Goal: Information Seeking & Learning: Find specific fact

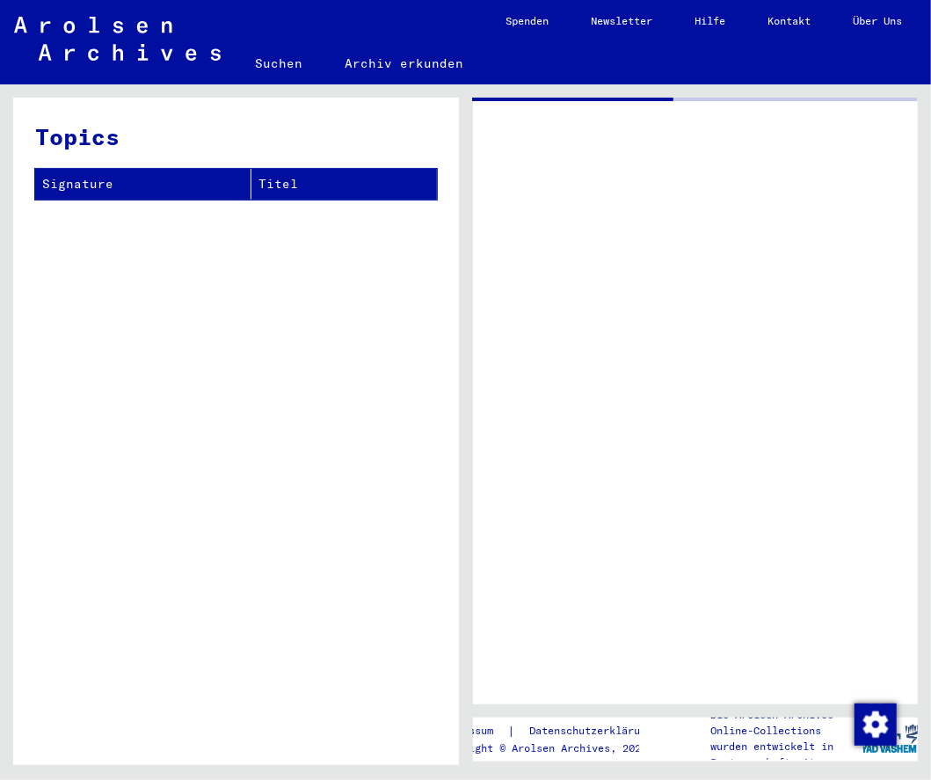
click at [540, 251] on div at bounding box center [696, 401] width 446 height 607
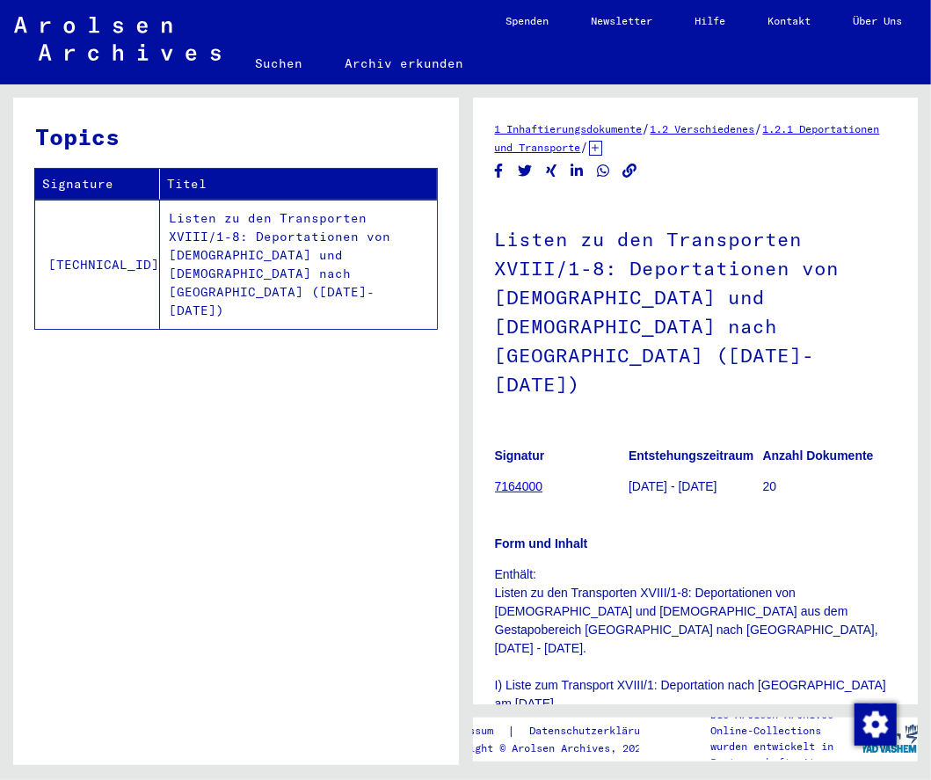
click at [549, 252] on h1 "Listen zu den Transporten XVIII/1-8: Deportationen von [DEMOGRAPHIC_DATA] und […" at bounding box center [696, 310] width 402 height 223
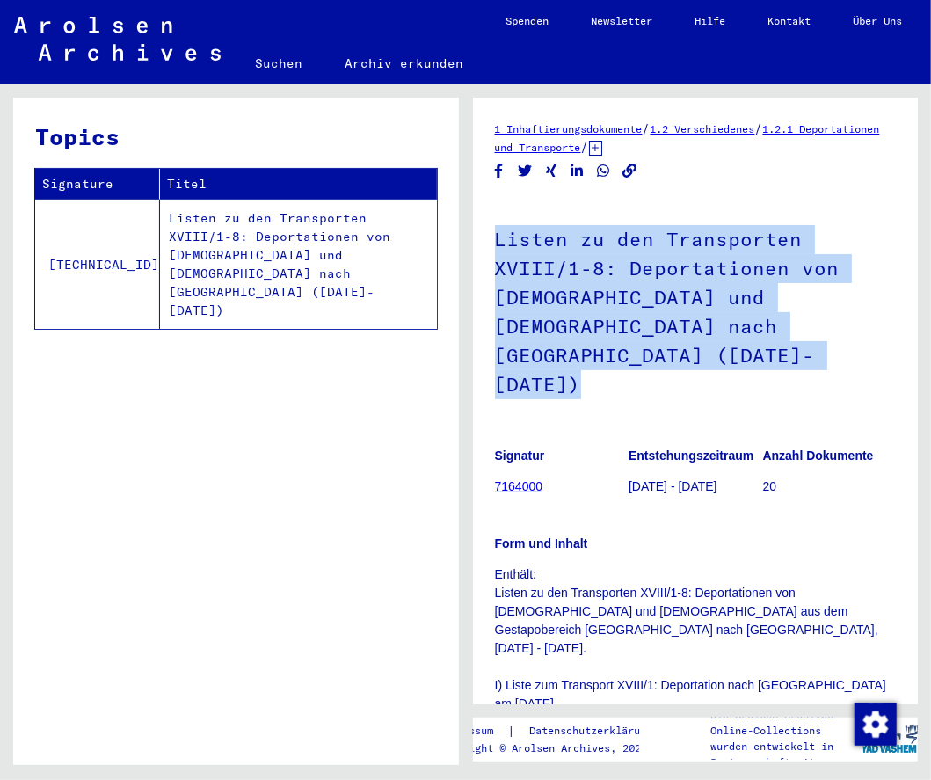
click at [549, 252] on h1 "Listen zu den Transporten XVIII/1-8: Deportationen von [DEMOGRAPHIC_DATA] und […" at bounding box center [696, 310] width 402 height 223
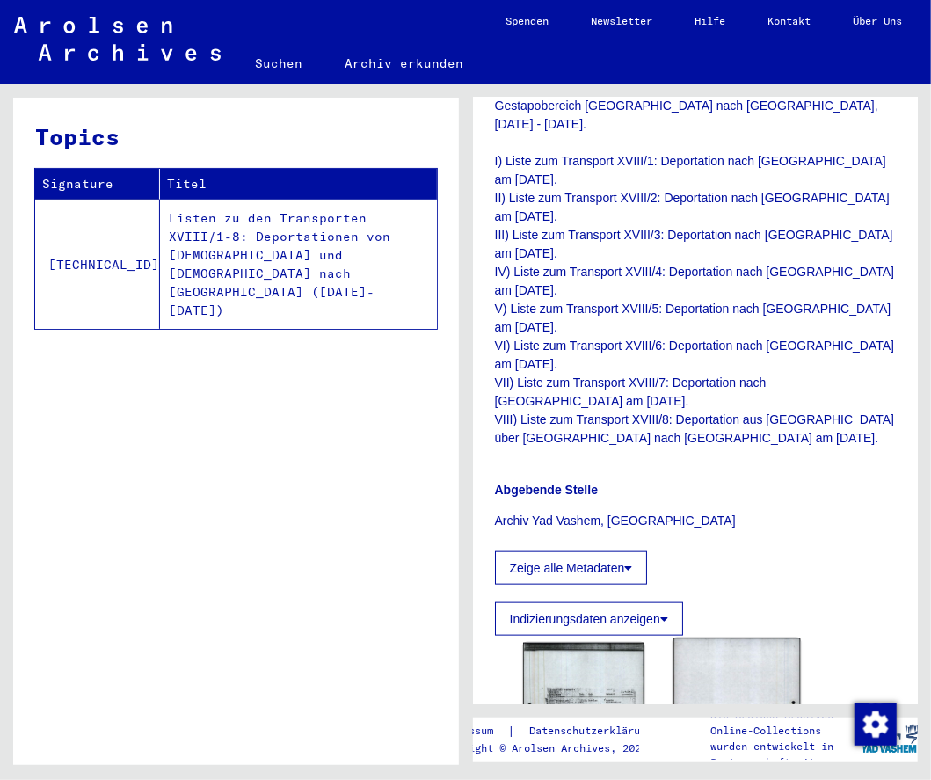
scroll to position [528, 0]
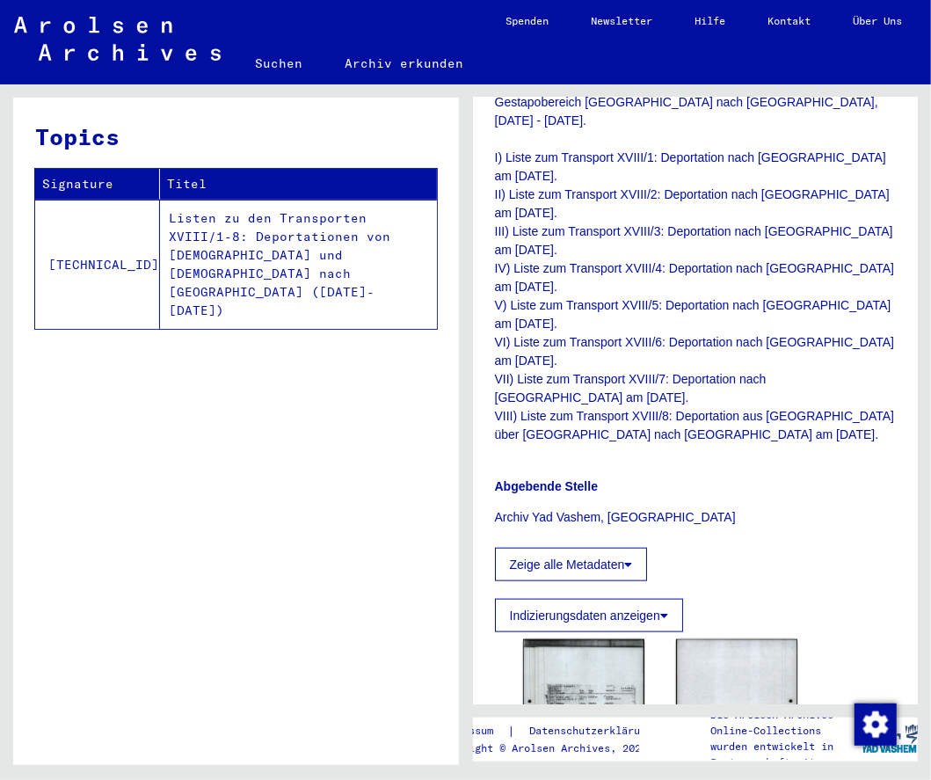
click at [347, 349] on div "Topics Signature Titel [TECHNICAL_ID] Listen zu den Transporten XVIII/1-8: Depo…" at bounding box center [236, 438] width 446 height 681
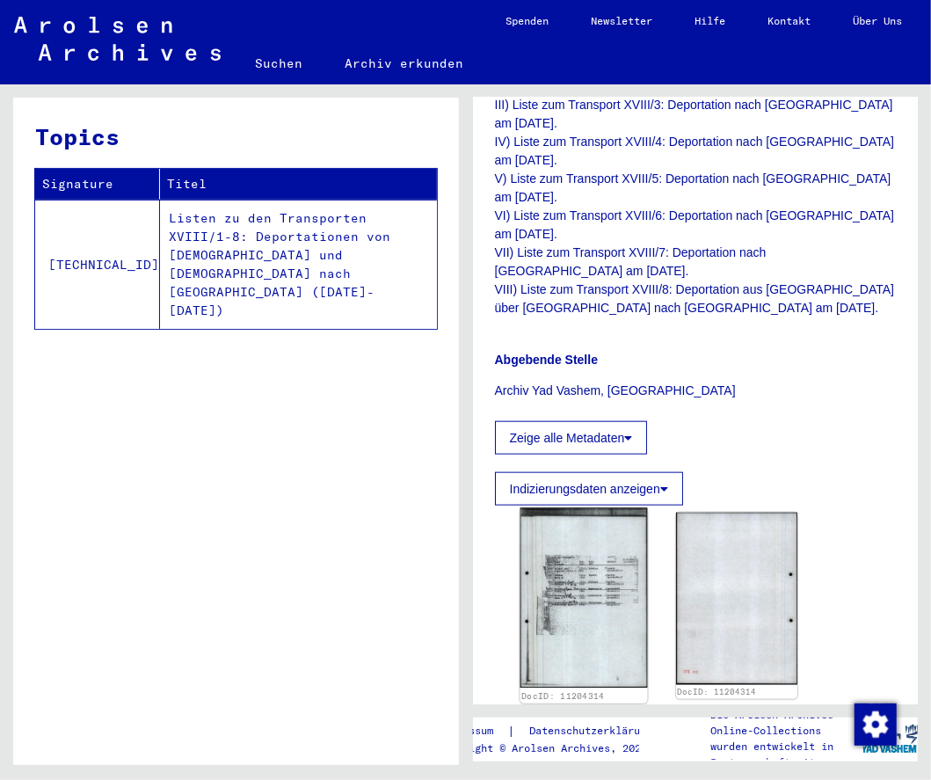
scroll to position [616, 0]
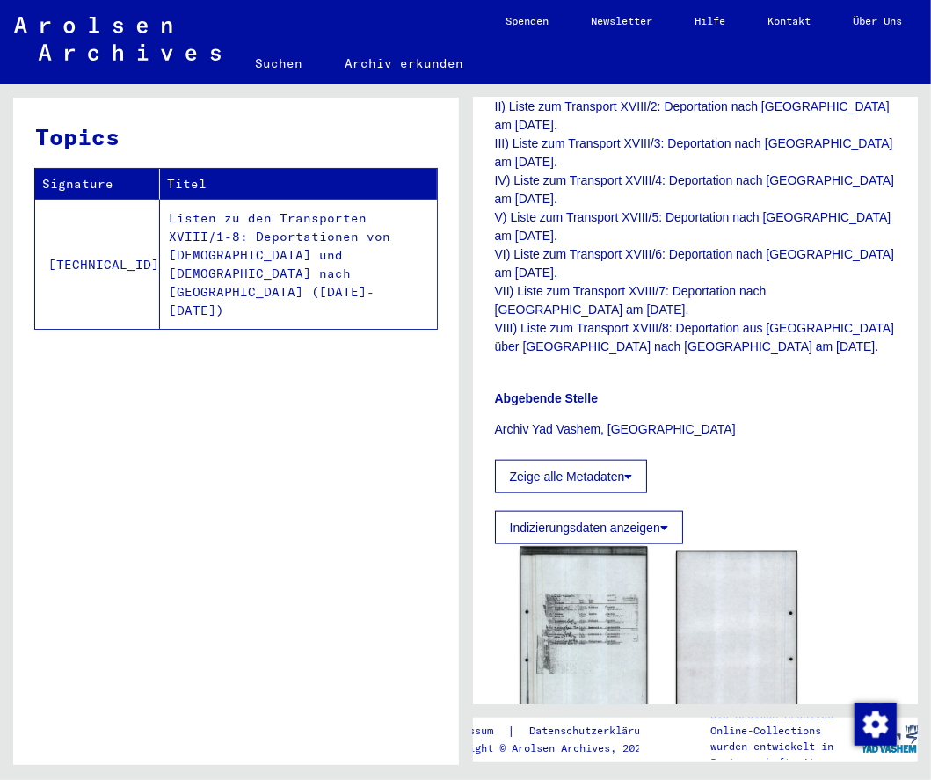
click at [568, 551] on img at bounding box center [584, 636] width 128 height 179
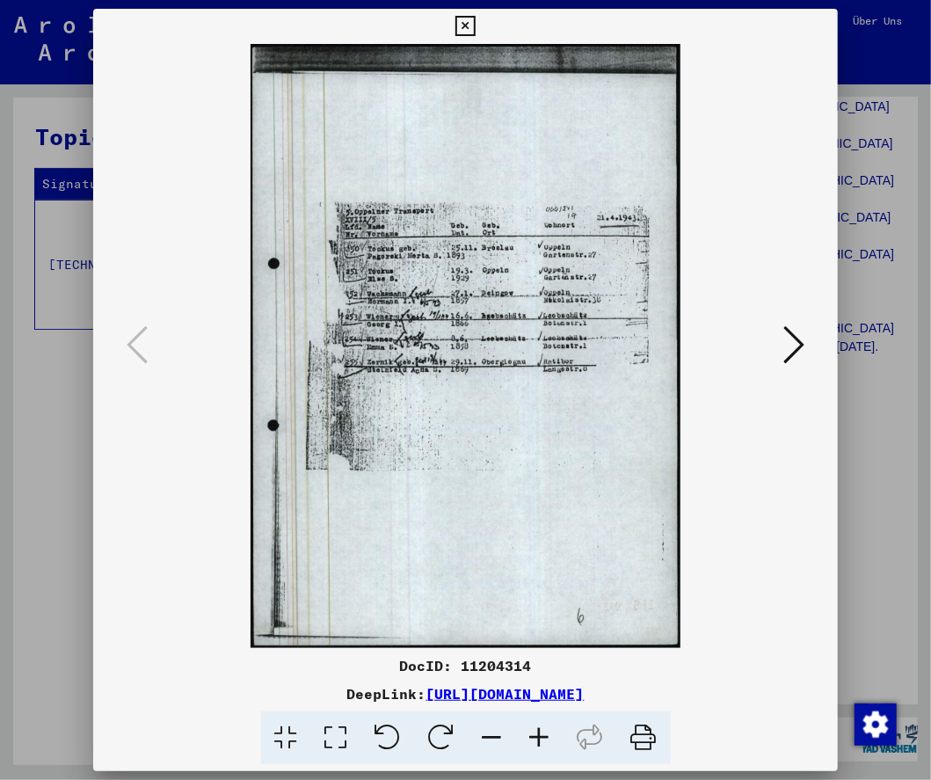
click at [471, 23] on icon at bounding box center [466, 26] width 20 height 21
